Goal: Information Seeking & Learning: Find specific fact

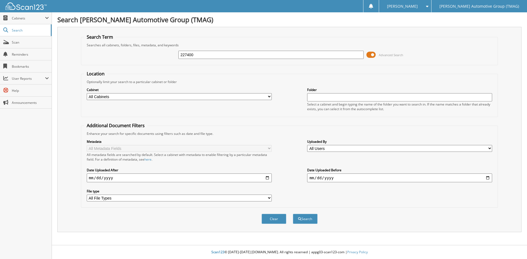
type input "227400"
click at [293, 214] on button "Search" at bounding box center [305, 219] width 25 height 10
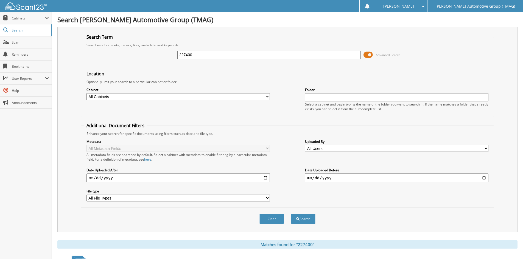
click at [199, 57] on input "227400" at bounding box center [268, 55] width 183 height 8
click at [198, 57] on input "227400" at bounding box center [268, 55] width 183 height 8
type input "227388"
click at [291, 214] on button "Search" at bounding box center [303, 219] width 25 height 10
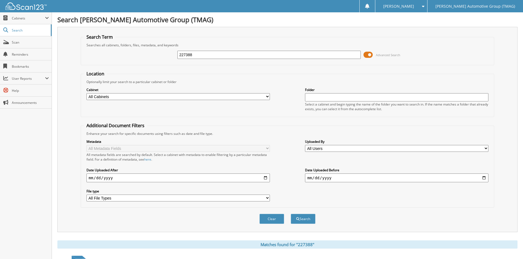
click at [198, 57] on input "227388" at bounding box center [268, 55] width 183 height 8
type input "227350"
click at [291, 214] on button "Search" at bounding box center [303, 219] width 25 height 10
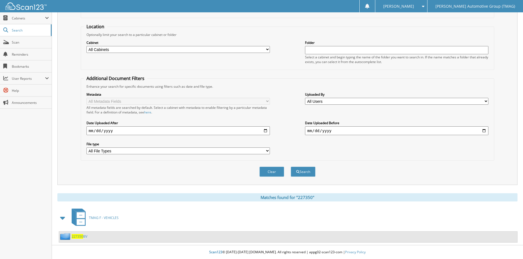
click at [79, 237] on span "227350" at bounding box center [78, 237] width 12 height 5
